Goal: Information Seeking & Learning: Learn about a topic

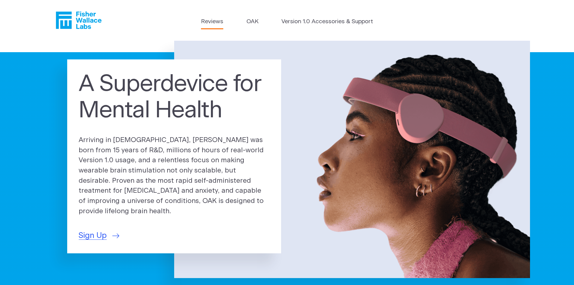
click at [206, 21] on link "Reviews" at bounding box center [212, 21] width 22 height 9
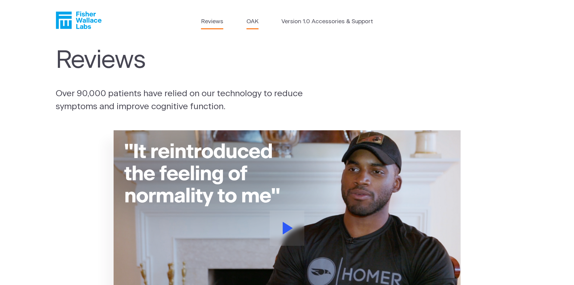
click at [250, 24] on link "OAK" at bounding box center [253, 21] width 12 height 9
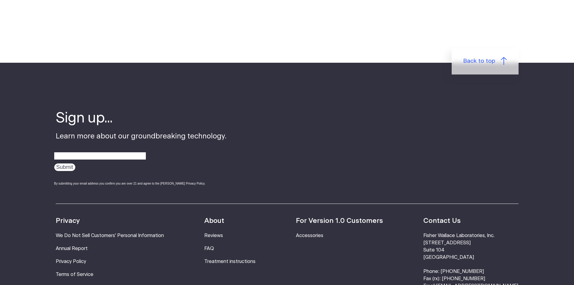
scroll to position [1125, 0]
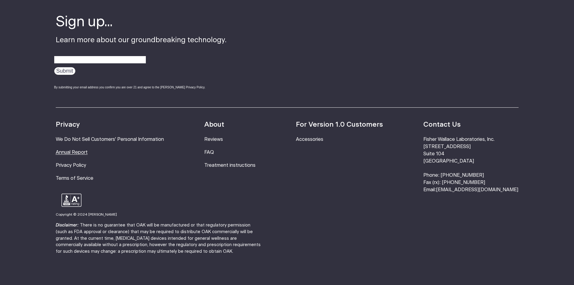
click at [66, 150] on link "Annual Report" at bounding box center [72, 152] width 32 height 5
